Goal: Task Accomplishment & Management: Manage account settings

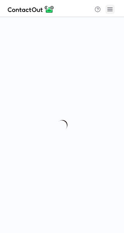
click at [108, 6] on span at bounding box center [110, 9] width 6 height 6
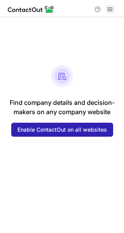
click at [110, 10] on span at bounding box center [110, 9] width 6 height 6
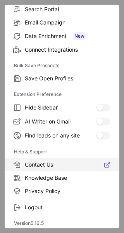
scroll to position [91, 0]
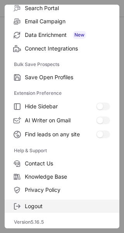
click at [40, 207] on span "Logout" at bounding box center [68, 206] width 86 height 7
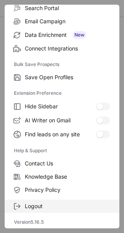
click at [40, 207] on span "Logout" at bounding box center [68, 206] width 86 height 7
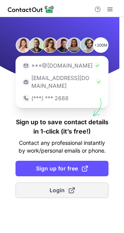
click at [58, 188] on button "Login" at bounding box center [62, 191] width 93 height 16
